Goal: Task Accomplishment & Management: Manage account settings

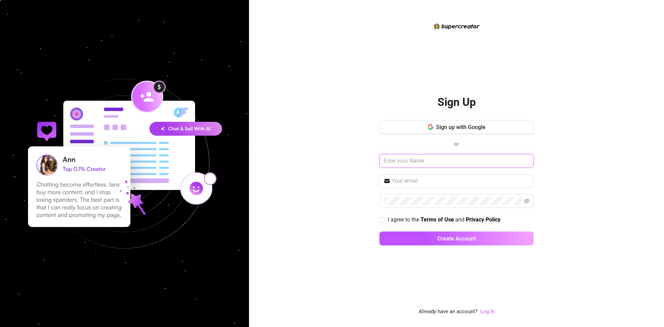
click at [420, 163] on input "text" at bounding box center [456, 161] width 154 height 14
click at [425, 176] on span at bounding box center [456, 181] width 154 height 14
click at [490, 311] on link "Log In" at bounding box center [487, 311] width 14 height 6
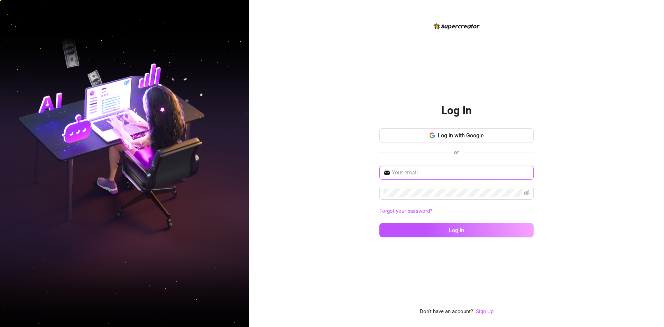
drag, startPoint x: 421, startPoint y: 175, endPoint x: 426, endPoint y: 182, distance: 9.1
click at [423, 176] on input "text" at bounding box center [461, 172] width 138 height 8
paste input "[EMAIL_ADDRESS][DOMAIN_NAME]"
type input "[EMAIL_ADDRESS][DOMAIN_NAME]"
click at [457, 199] on div "[EMAIL_ADDRESS][DOMAIN_NAME] Forgot your password? Log in" at bounding box center [456, 204] width 154 height 77
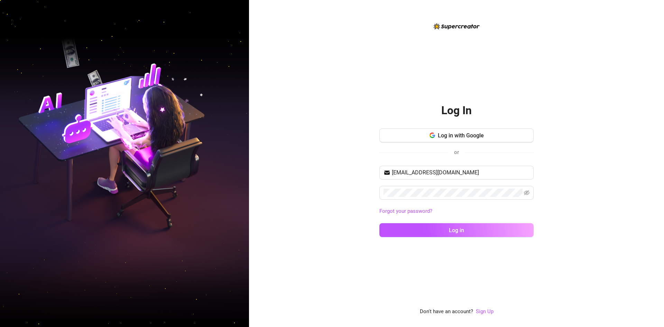
click at [458, 221] on div "[EMAIL_ADDRESS][DOMAIN_NAME] Forgot your password? Log in" at bounding box center [456, 204] width 154 height 77
click at [455, 225] on button "Log in" at bounding box center [456, 230] width 154 height 14
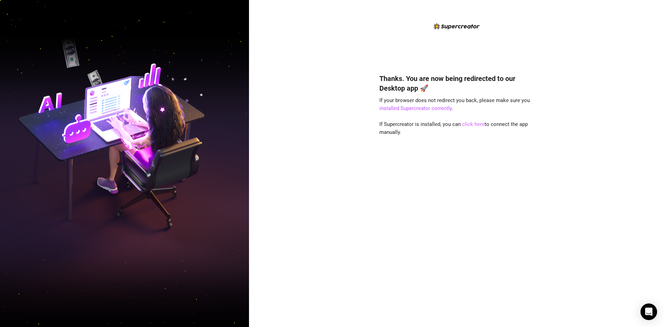
click at [464, 123] on link "click here" at bounding box center [473, 124] width 22 height 6
